Goal: Task Accomplishment & Management: Manage account settings

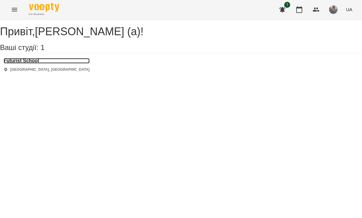
click at [26, 64] on h3 "Futurist School" at bounding box center [47, 60] width 86 height 5
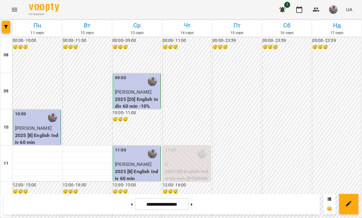
scroll to position [389, 0]
click at [192, 206] on button at bounding box center [192, 204] width 2 height 13
type input "**********"
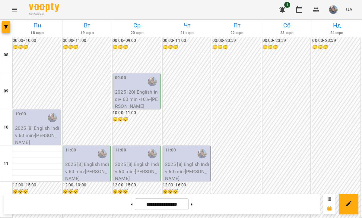
click at [339, 10] on button "button" at bounding box center [333, 10] width 16 height 16
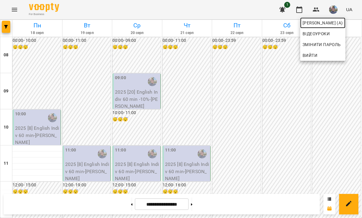
click at [338, 22] on span "[PERSON_NAME] (а)" at bounding box center [322, 22] width 40 height 7
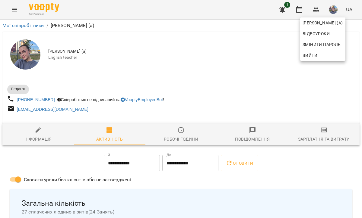
click at [249, 35] on div at bounding box center [181, 109] width 362 height 218
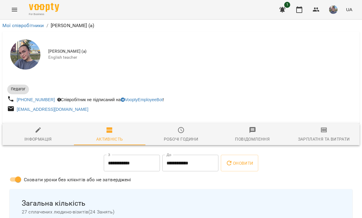
click at [183, 132] on icon "button" at bounding box center [181, 130] width 6 height 6
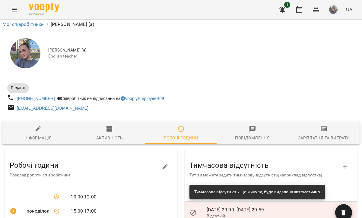
scroll to position [282, 0]
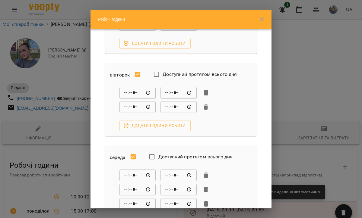
scroll to position [73, 0]
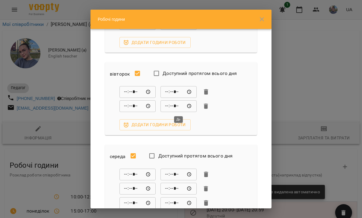
click at [178, 107] on input "*****" at bounding box center [178, 106] width 36 height 12
type input "*****"
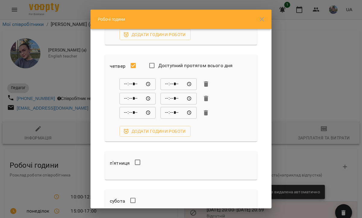
scroll to position [371, 0]
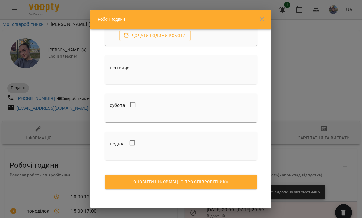
click at [213, 184] on span "Оновити інформацію про співробітника" at bounding box center [181, 181] width 142 height 7
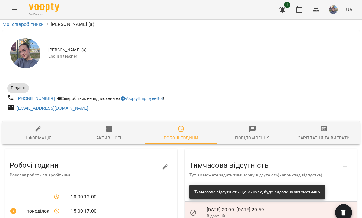
scroll to position [0, 0]
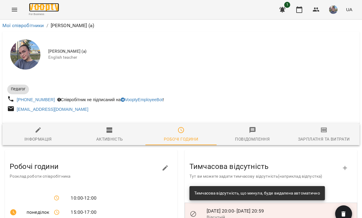
click at [42, 6] on img at bounding box center [44, 7] width 30 height 9
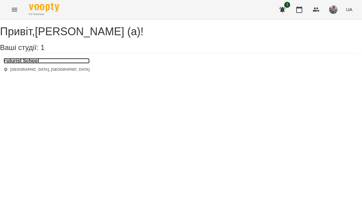
click at [29, 64] on h3 "Futurist School" at bounding box center [47, 60] width 86 height 5
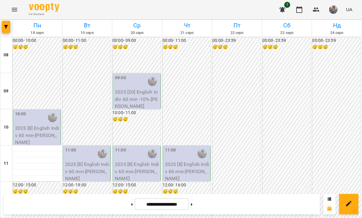
scroll to position [301, 0]
click at [335, 12] on img "button" at bounding box center [333, 9] width 8 height 8
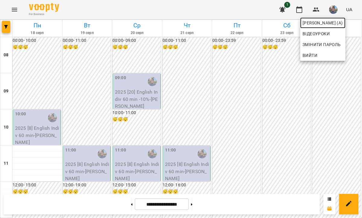
click at [320, 22] on span "[PERSON_NAME] (а)" at bounding box center [322, 22] width 40 height 7
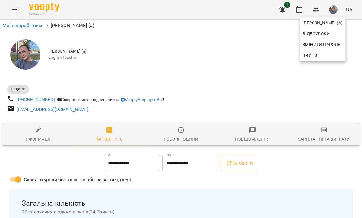
click at [186, 140] on div at bounding box center [181, 109] width 362 height 218
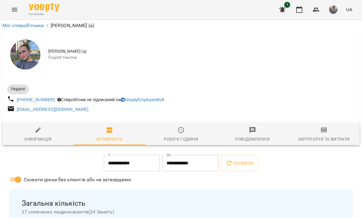
click at [183, 134] on icon "button" at bounding box center [180, 130] width 7 height 7
